Goal: Transaction & Acquisition: Book appointment/travel/reservation

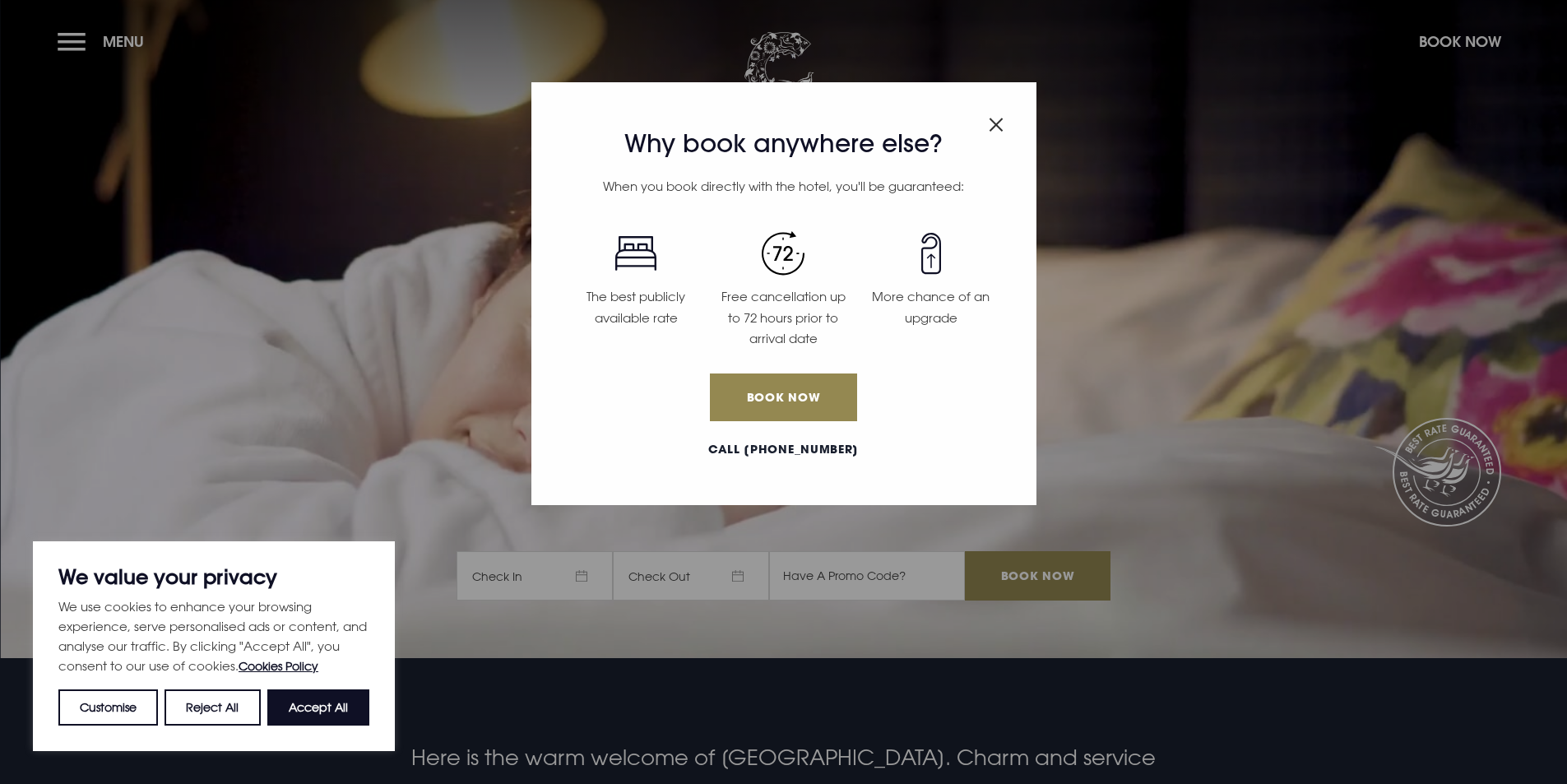
click at [981, 129] on h3 "Why book anywhere else?" at bounding box center [784, 144] width 442 height 30
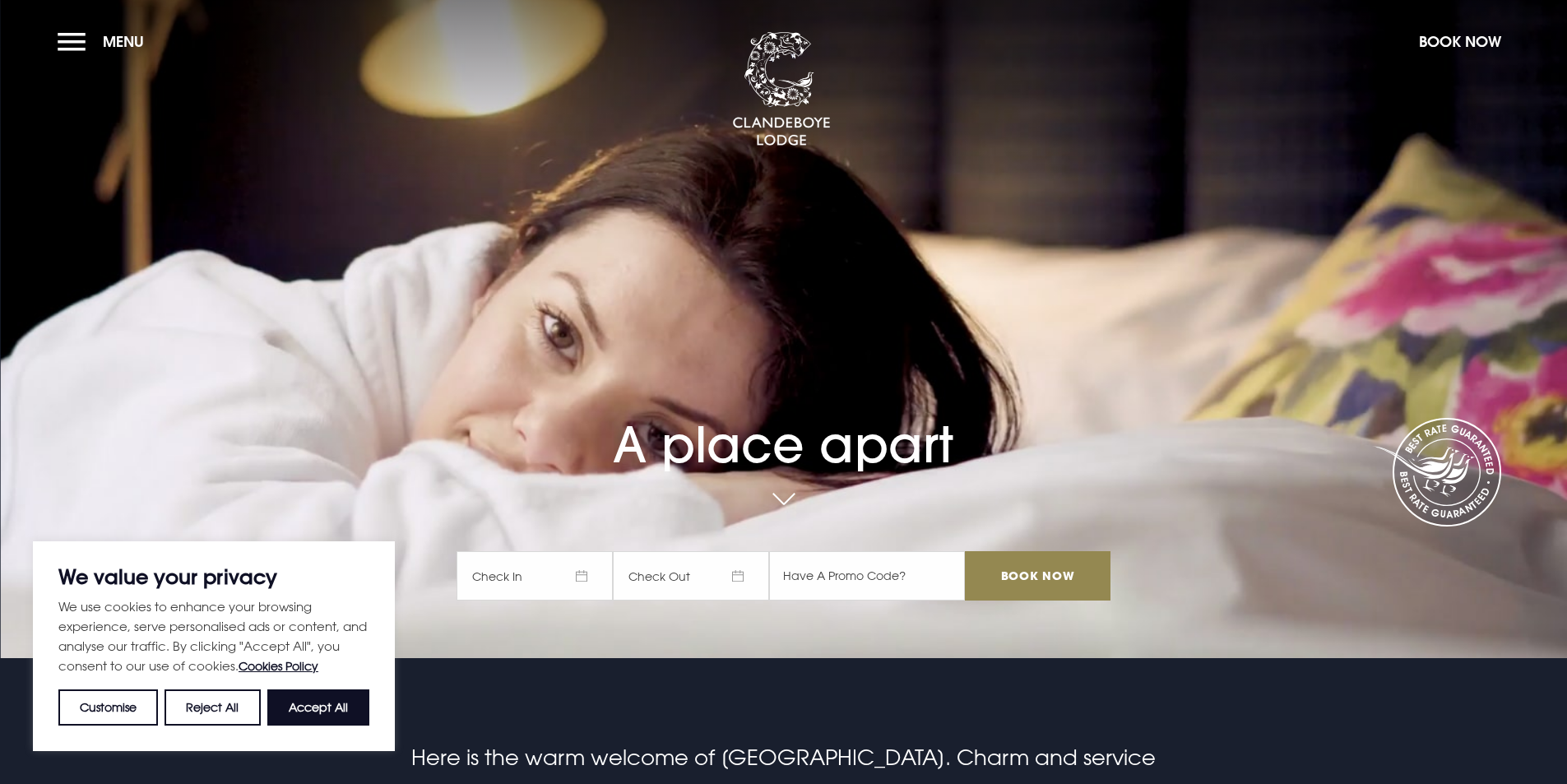
click at [1001, 127] on section "A place apart Check In Check Out Mon Tue Wed Thur Fri Sat Sun Mon Tue Wed Thur …" at bounding box center [784, 329] width 1567 height 658
click at [324, 711] on button "Accept All" at bounding box center [318, 707] width 102 height 37
checkbox input "true"
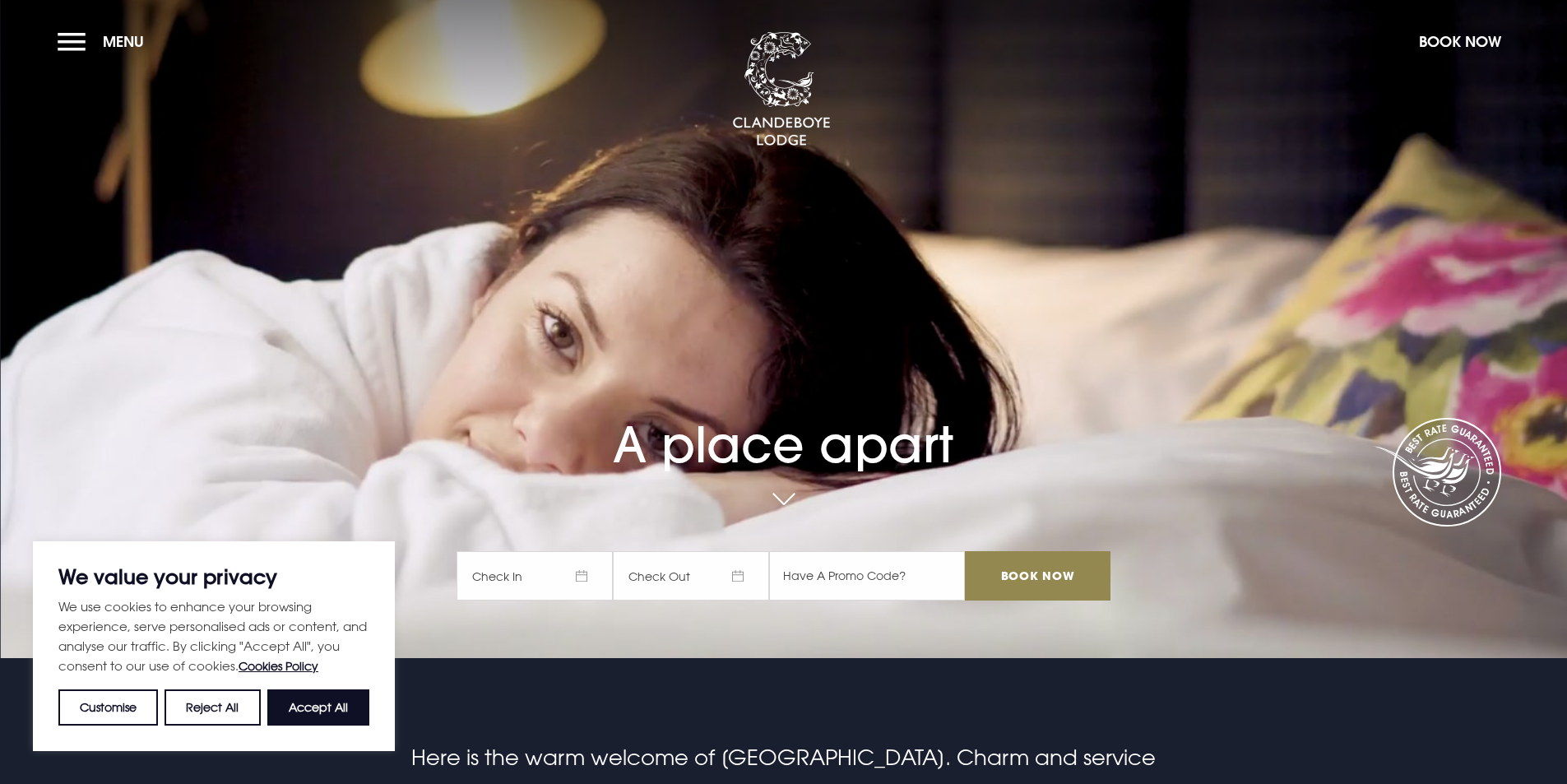
checkbox input "true"
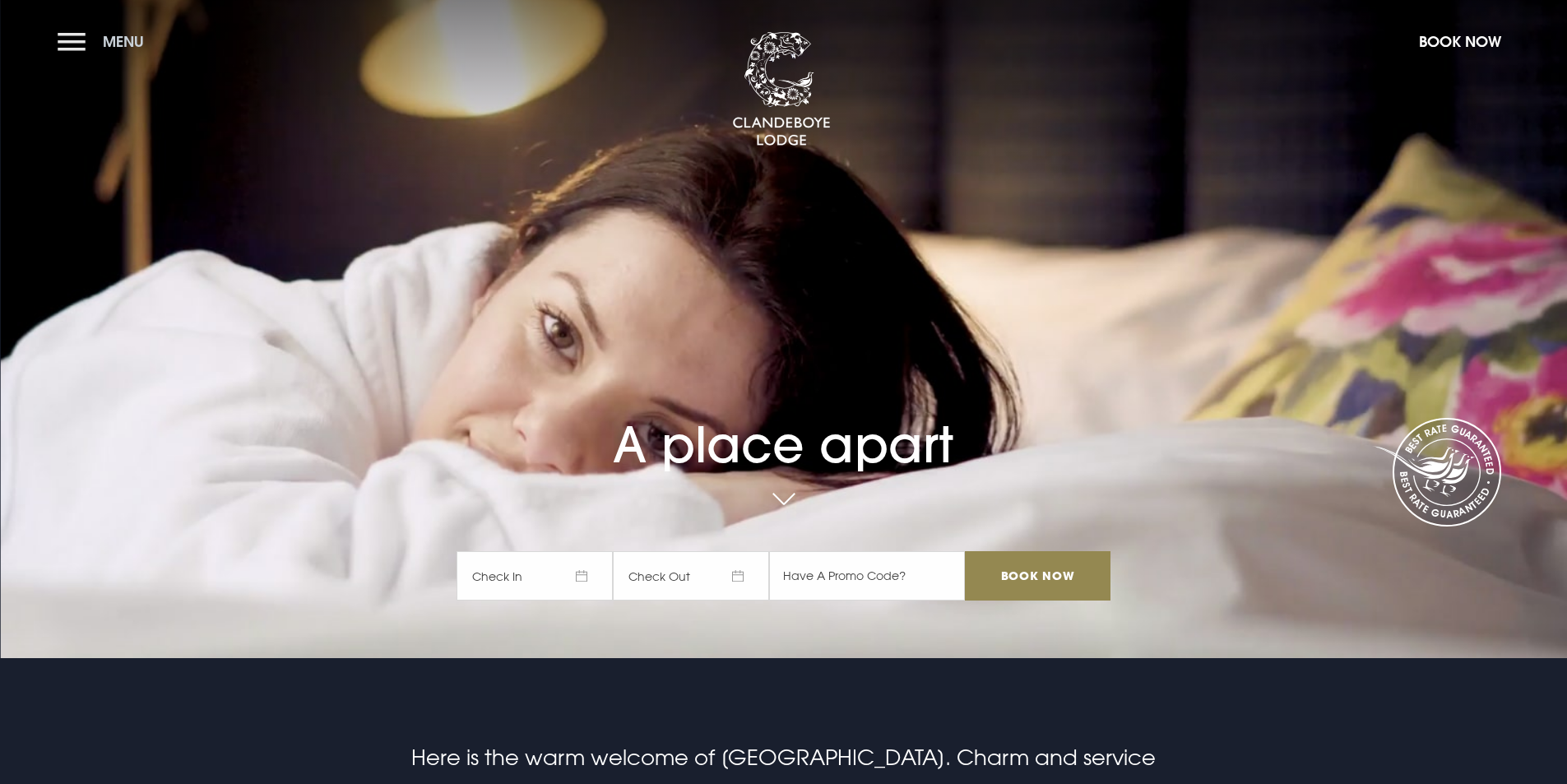
click at [92, 41] on button "Menu" at bounding box center [104, 41] width 95 height 36
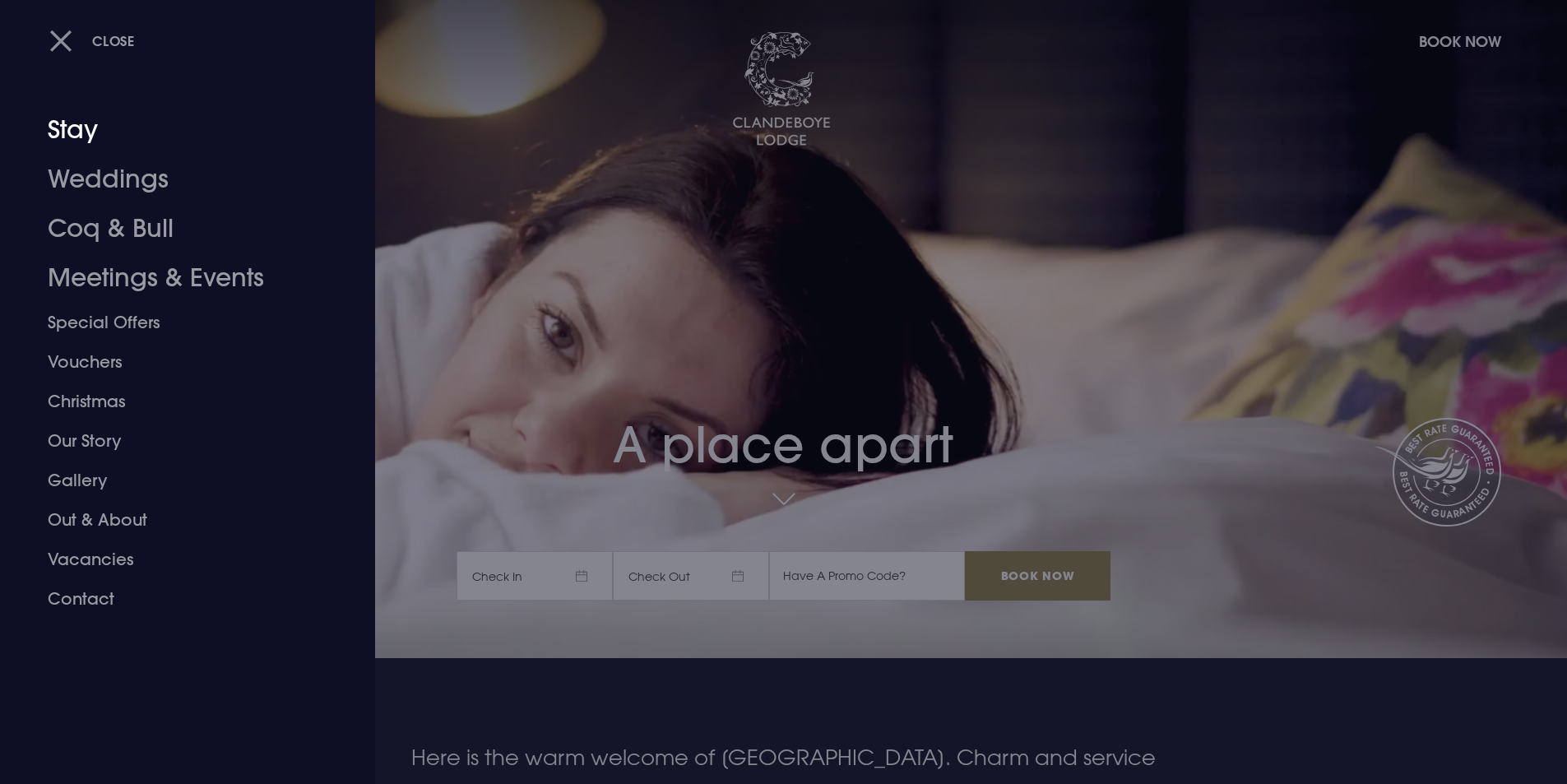
click at [63, 39] on button "Close" at bounding box center [92, 40] width 85 height 34
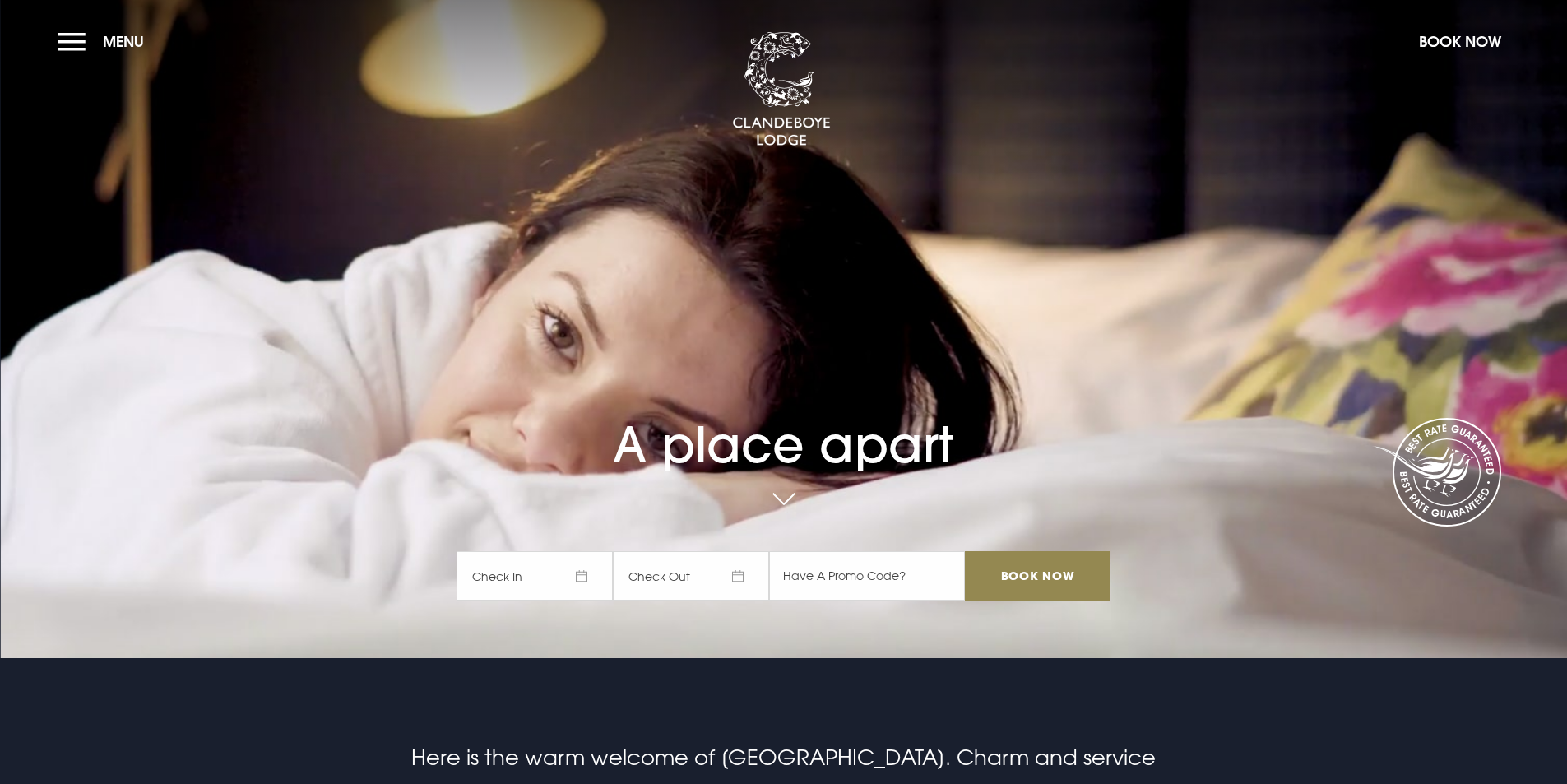
click at [526, 557] on span "Check In" at bounding box center [535, 576] width 156 height 50
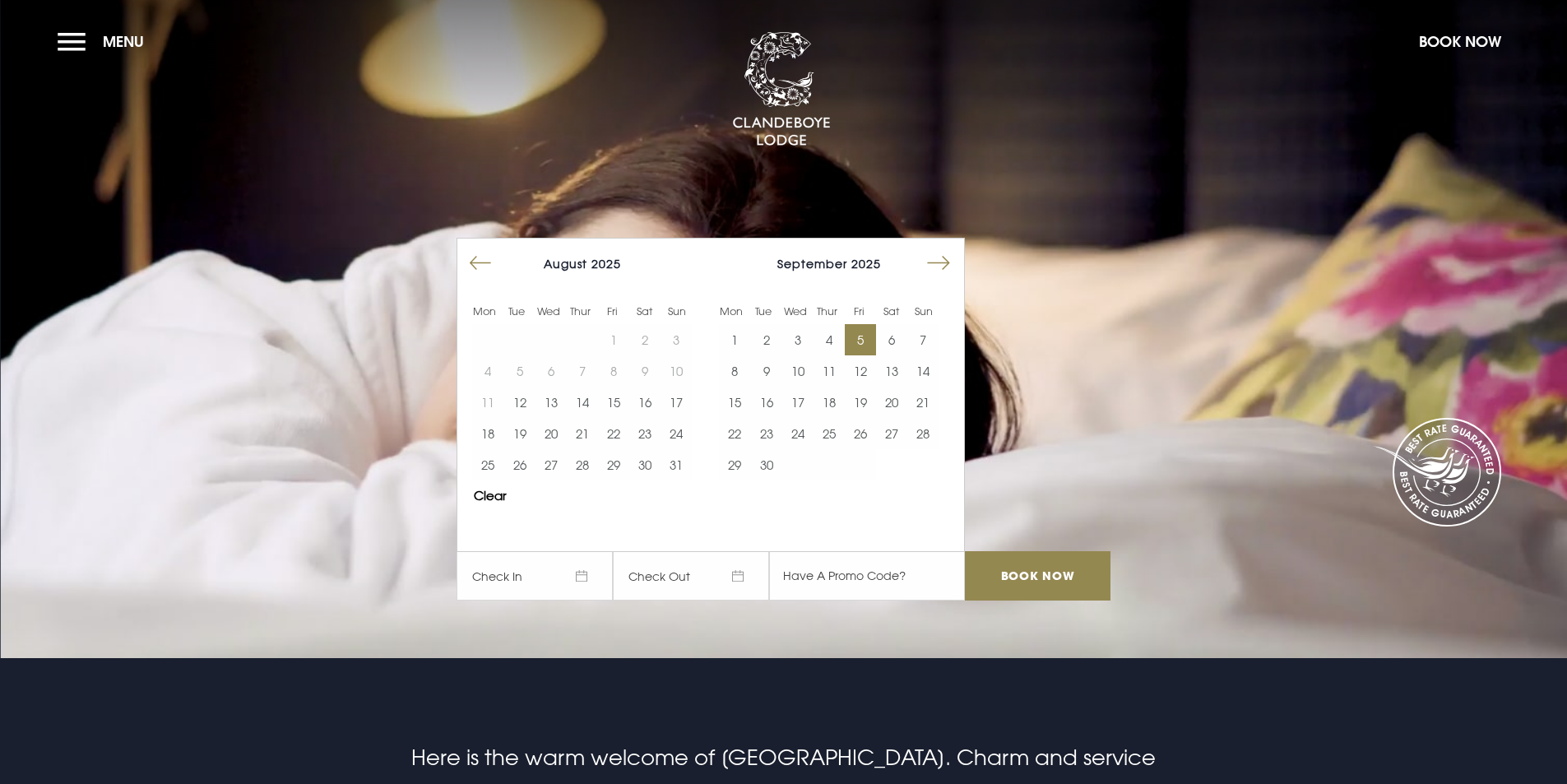
click at [877, 342] on button "5" at bounding box center [860, 339] width 31 height 31
click at [923, 346] on button "7" at bounding box center [923, 339] width 31 height 31
click at [1044, 575] on input "Book Now" at bounding box center [1037, 576] width 145 height 50
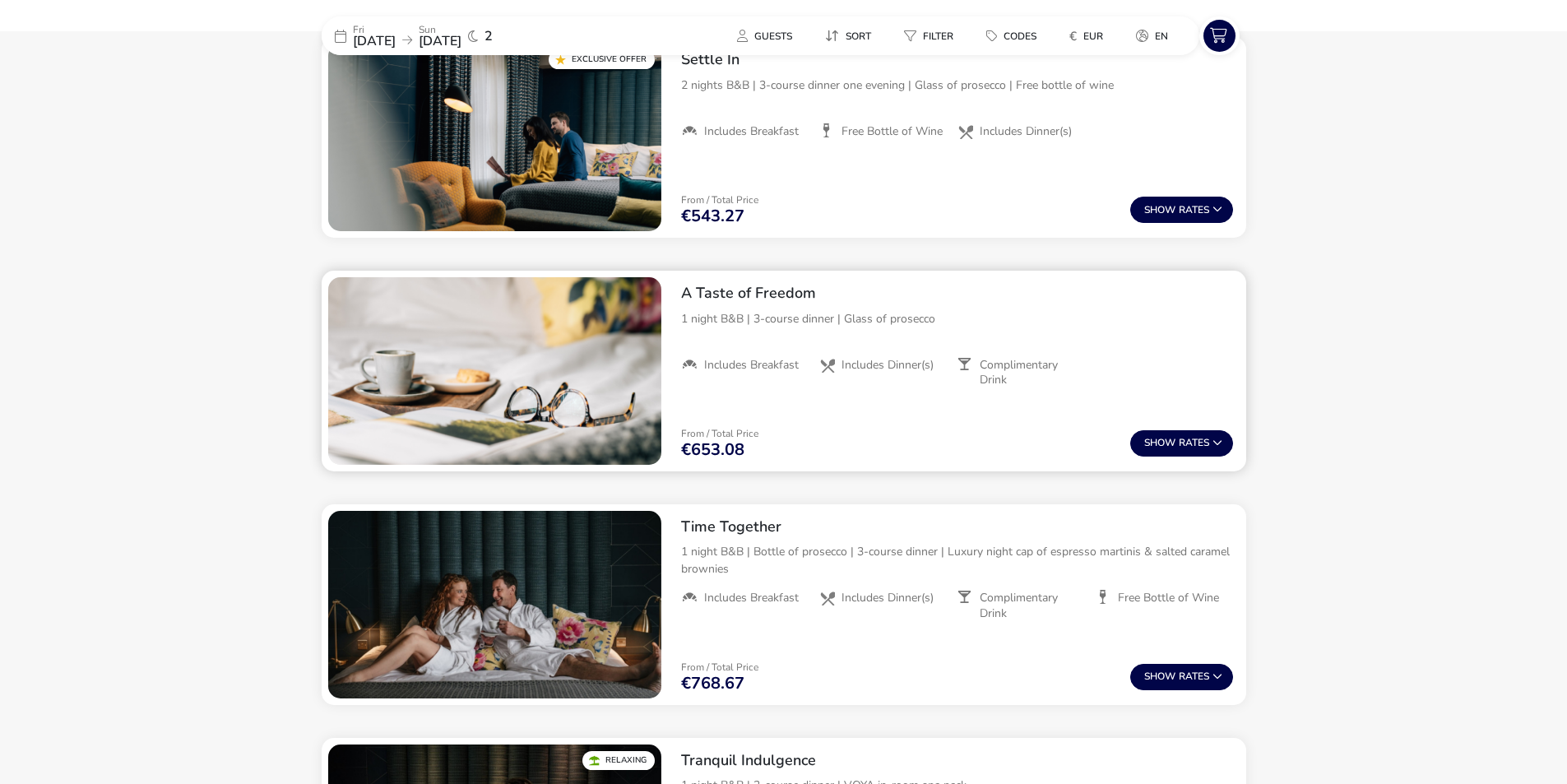
scroll to position [918, 0]
